Goal: Information Seeking & Learning: Learn about a topic

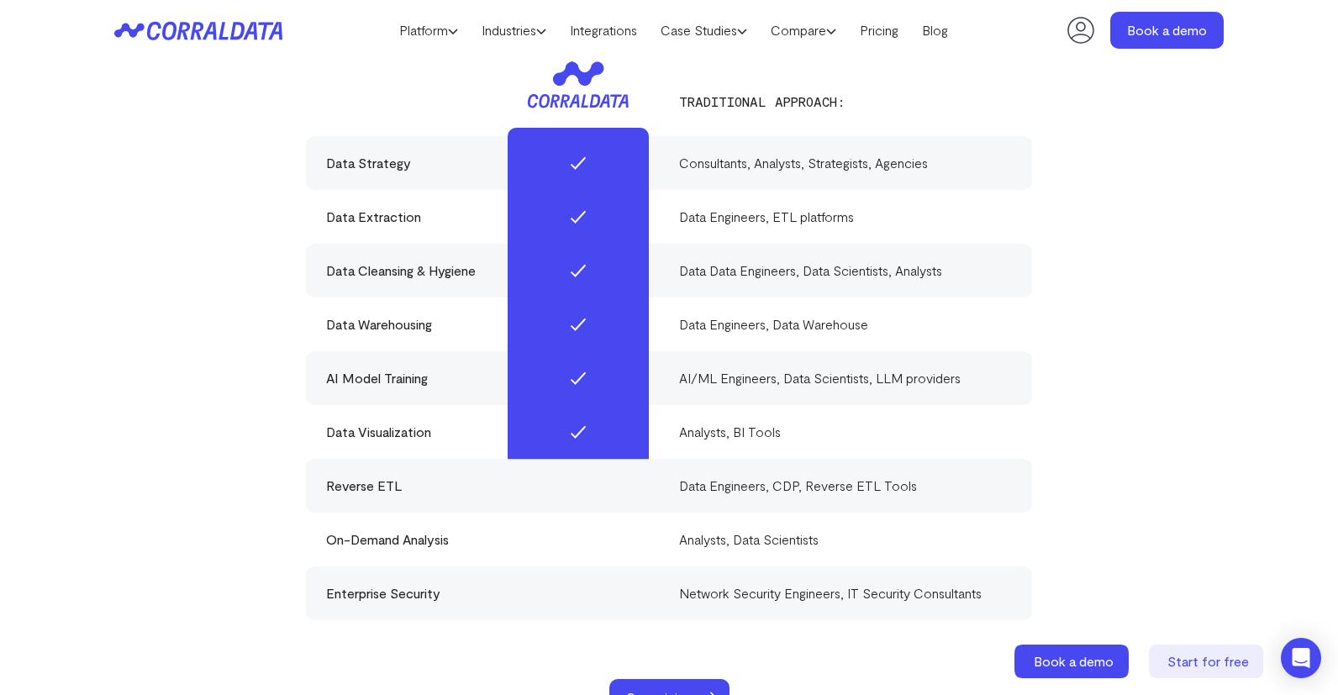
scroll to position [4925, 0]
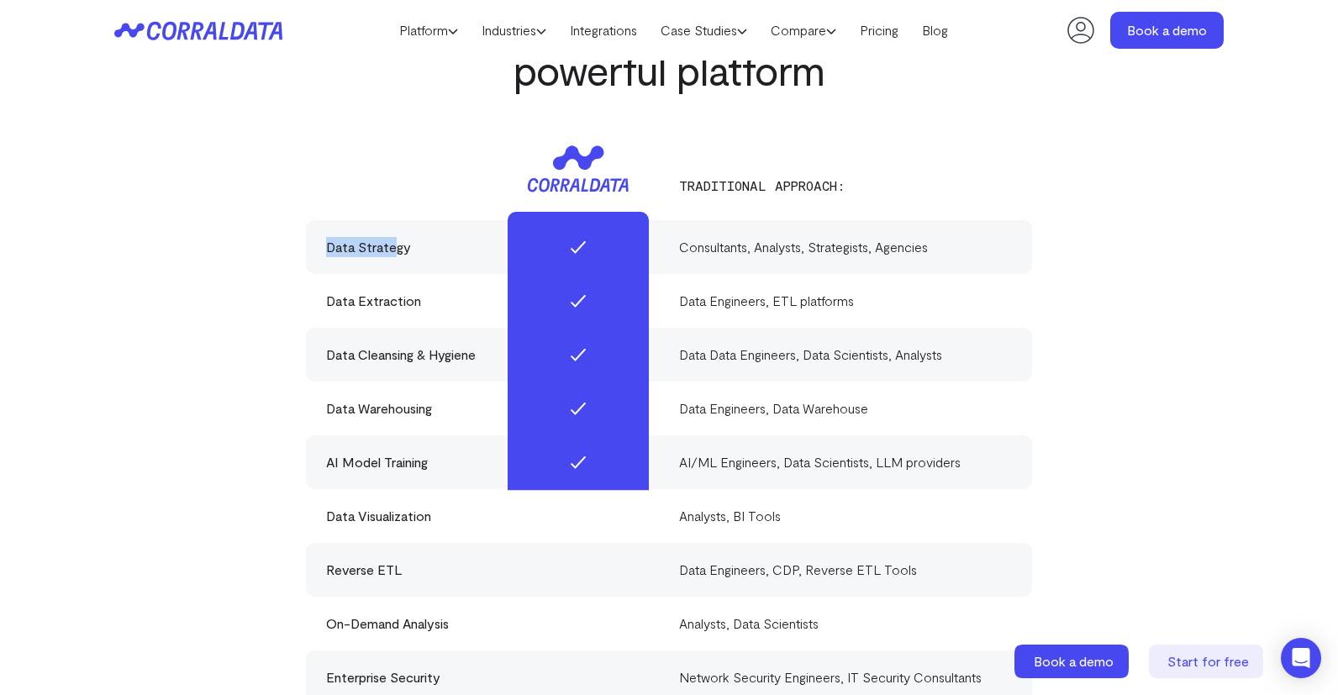
drag, startPoint x: 322, startPoint y: 216, endPoint x: 413, endPoint y: 228, distance: 91.6
click at [413, 228] on div "Data Strategy Consultants, Analysts, Strategists, Agencies" at bounding box center [669, 247] width 726 height 54
drag, startPoint x: 387, startPoint y: 282, endPoint x: 432, endPoint y: 283, distance: 45.4
click at [432, 291] on div "Data Extraction" at bounding box center [492, 301] width 333 height 20
drag, startPoint x: 325, startPoint y: 327, endPoint x: 486, endPoint y: 343, distance: 161.4
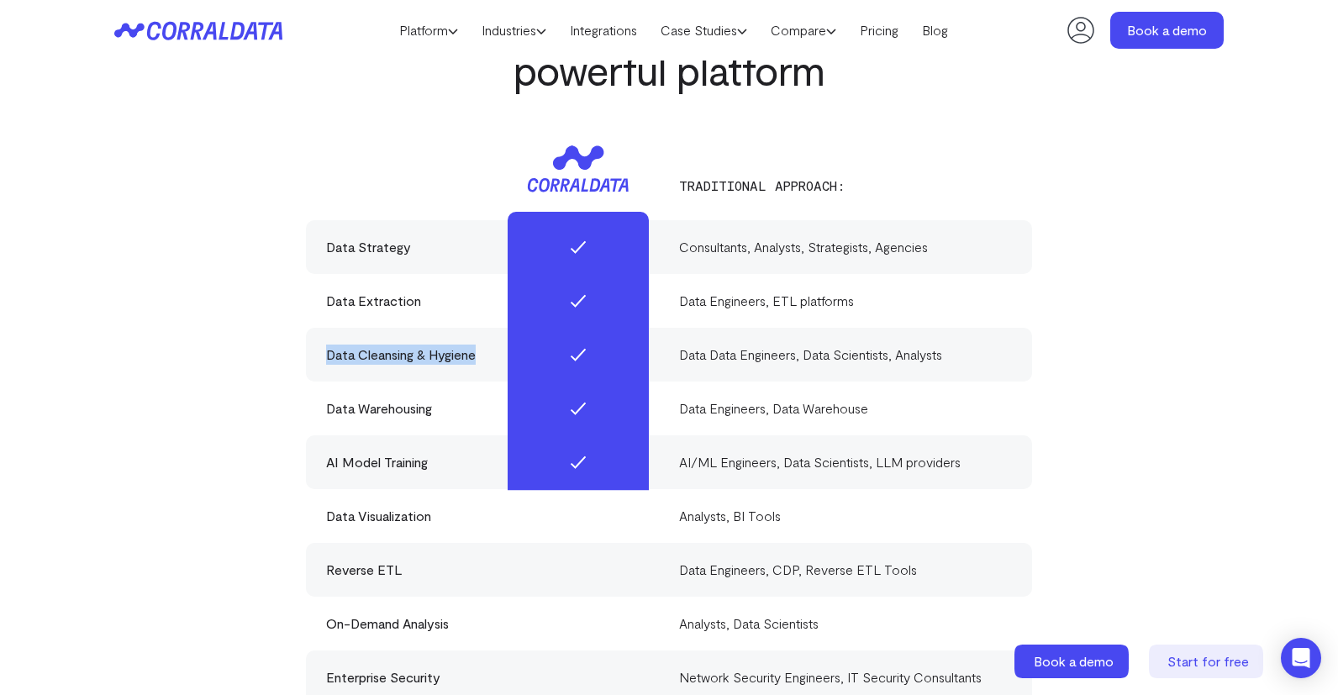
click at [486, 343] on div "Data Cleansing & Hygiene Data Data Engineers, Data Scientists, Analysts" at bounding box center [669, 355] width 726 height 54
drag, startPoint x: 331, startPoint y: 379, endPoint x: 452, endPoint y: 387, distance: 121.3
click at [452, 399] on div "Data Warehousing" at bounding box center [492, 409] width 333 height 20
drag, startPoint x: 327, startPoint y: 434, endPoint x: 449, endPoint y: 447, distance: 122.6
click at [449, 447] on div "AI Model Training AI/ML Engineers, Data Scientists, LLM providers" at bounding box center [669, 462] width 726 height 54
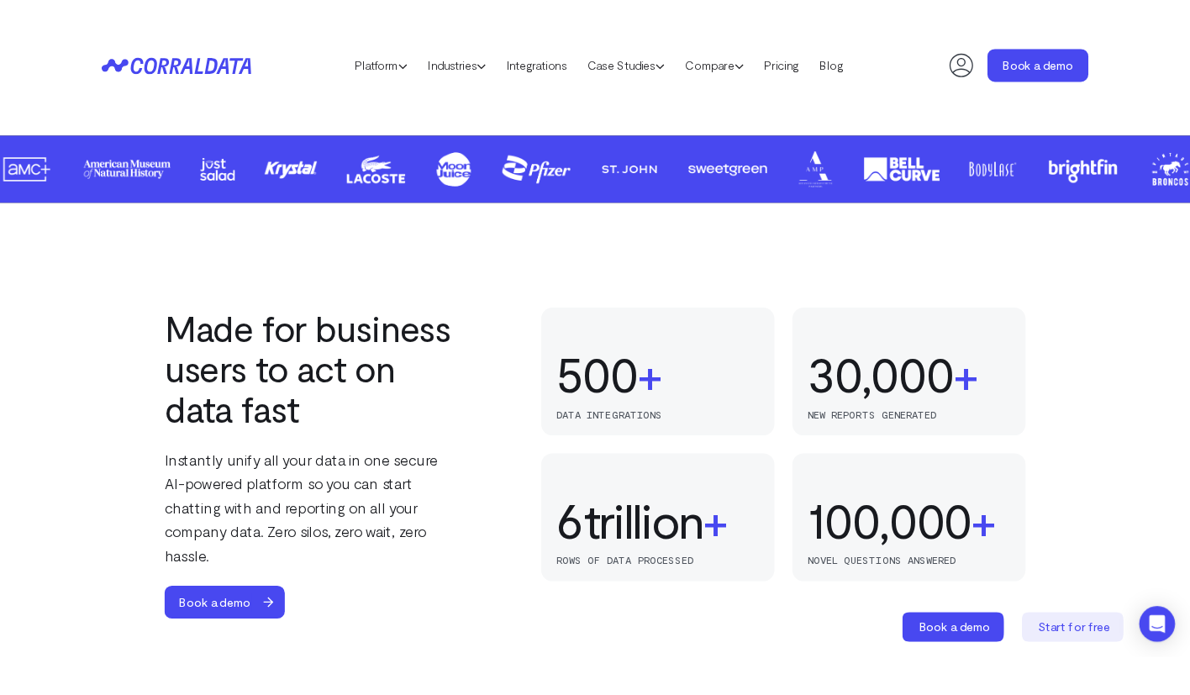
scroll to position [889, 0]
